Goal: Task Accomplishment & Management: Manage account settings

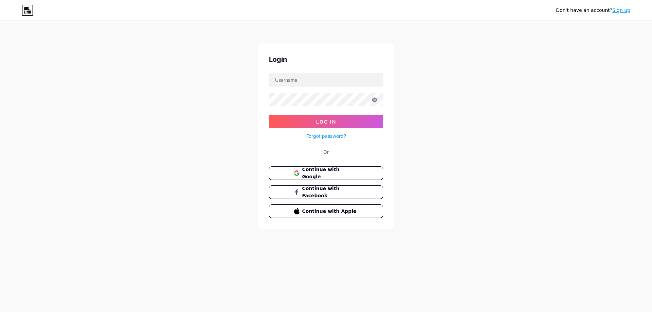
click at [305, 180] on div "Continue with Google Continue with Facebook Continue with Apple" at bounding box center [326, 192] width 114 height 52
click at [310, 173] on span "Continue with Google" at bounding box center [330, 173] width 57 height 15
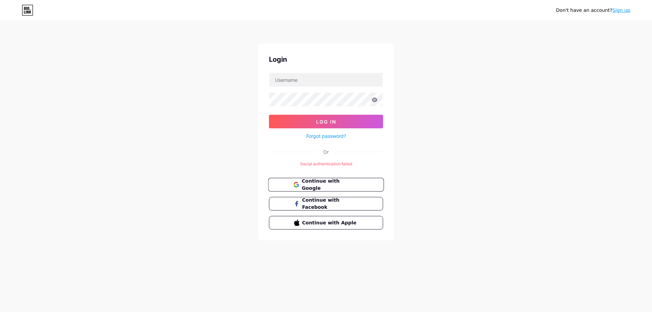
click at [357, 181] on span "Continue with Google" at bounding box center [330, 185] width 57 height 15
